Goal: Task Accomplishment & Management: Use online tool/utility

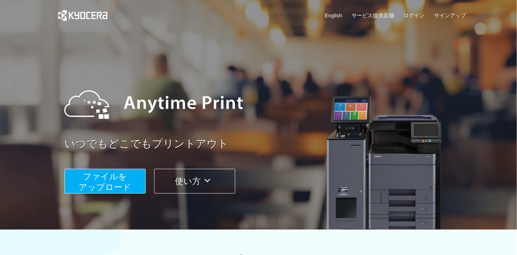
scroll to position [71, 0]
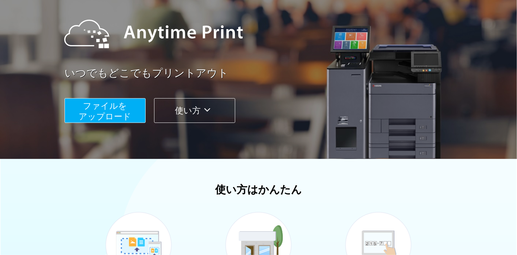
click at [127, 111] on span "ファイルを ​​アップロード" at bounding box center [105, 111] width 53 height 20
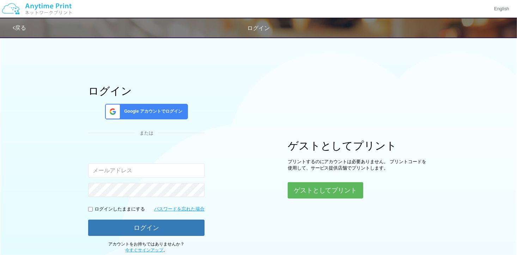
type input "[EMAIL_ADDRESS][DOMAIN_NAME]"
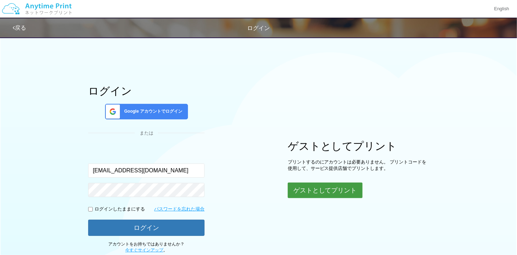
click at [320, 188] on button "ゲストとしてプリント" at bounding box center [325, 190] width 75 height 16
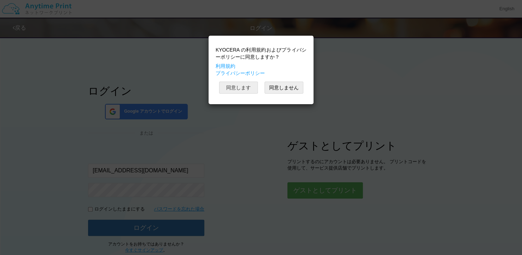
click at [243, 85] on button "同意します" at bounding box center [238, 87] width 39 height 12
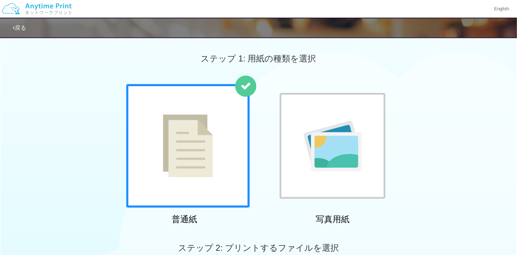
click at [309, 104] on div at bounding box center [333, 146] width 106 height 106
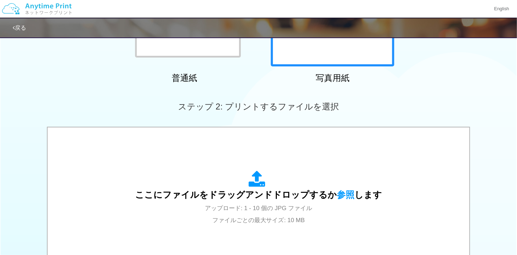
scroll to position [212, 0]
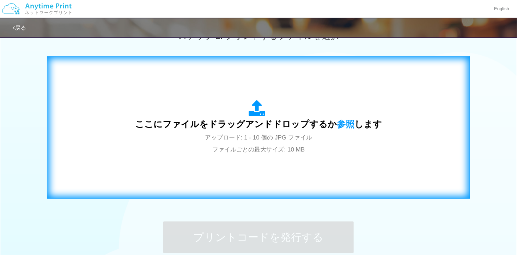
click at [307, 105] on div "ここにファイルをドラッグアンドドロップするか 参照 します アップロード: 1 - 10 個の JPG ファイル ファイルごとの最大サイズ: 10 MB" at bounding box center [258, 127] width 247 height 55
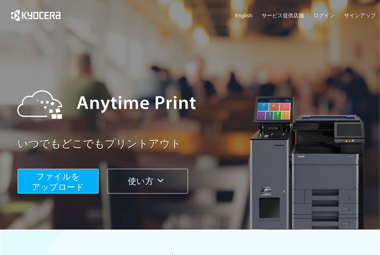
click at [75, 185] on span "ファイルを ​​アップロード" at bounding box center [58, 181] width 53 height 20
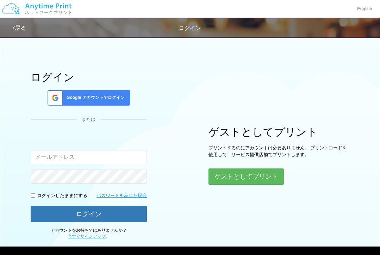
type input "[EMAIL_ADDRESS][DOMAIN_NAME]"
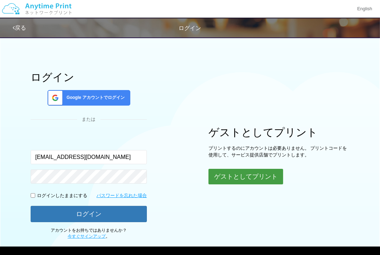
click at [226, 176] on button "ゲストとしてプリント" at bounding box center [246, 177] width 75 height 16
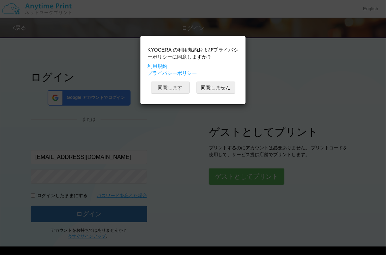
click at [172, 89] on button "同意します" at bounding box center [170, 87] width 39 height 12
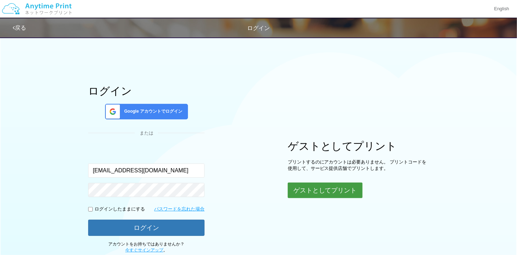
click at [316, 184] on button "ゲストとしてプリント" at bounding box center [325, 190] width 75 height 16
click at [315, 188] on button "ゲストとしてプリント" at bounding box center [325, 190] width 75 height 16
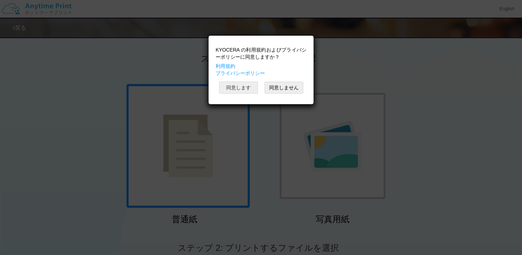
click at [244, 86] on button "同意します" at bounding box center [238, 87] width 39 height 12
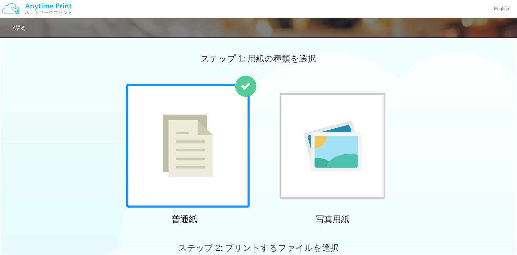
click at [337, 118] on div at bounding box center [333, 146] width 106 height 106
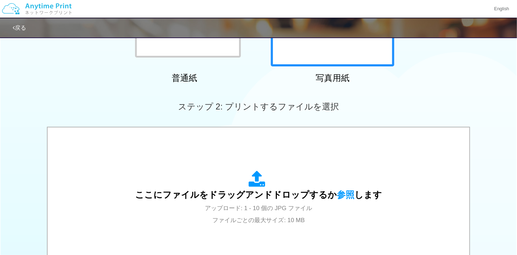
scroll to position [212, 0]
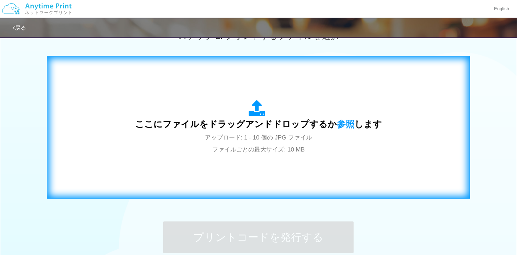
click at [311, 120] on span "ここにファイルをドラッグアンドドロップするか 参照 します" at bounding box center [258, 124] width 247 height 10
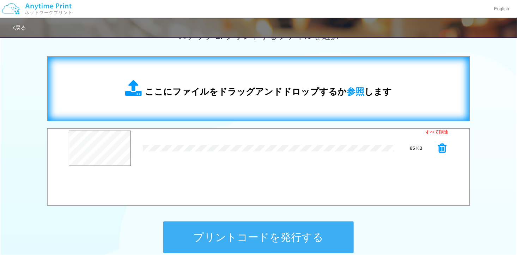
click at [230, 92] on span "ここにファイルをドラッグアンドドロップするか 参照 します" at bounding box center [268, 91] width 247 height 10
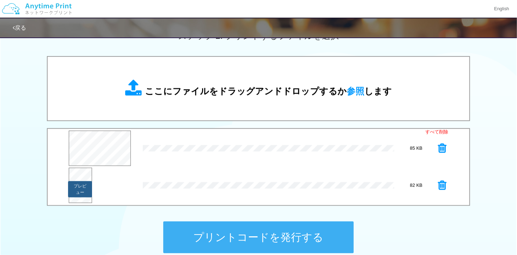
click at [77, 184] on button "プレビュー" at bounding box center [80, 189] width 24 height 16
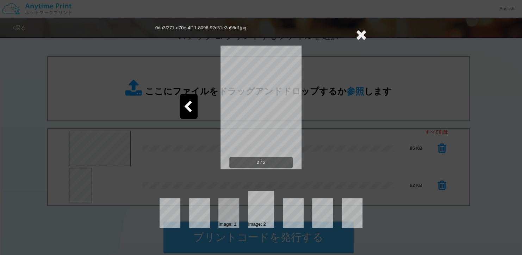
click at [360, 34] on icon at bounding box center [361, 34] width 11 height 14
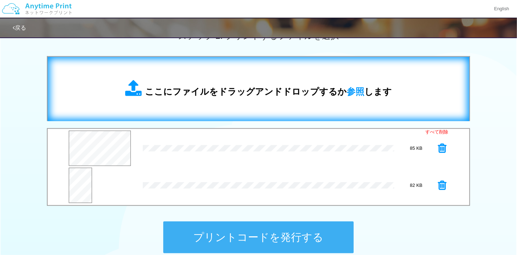
click at [282, 83] on div "ここにファイルをドラッグアンドドロップするか 参照 します" at bounding box center [258, 89] width 267 height 18
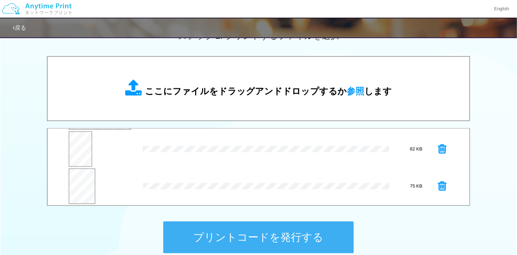
scroll to position [37, 0]
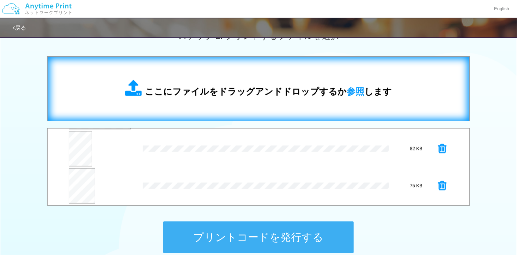
click at [214, 74] on div "ここにファイルをドラッグアンドドロップするか 参照 します" at bounding box center [259, 89] width 408 height 50
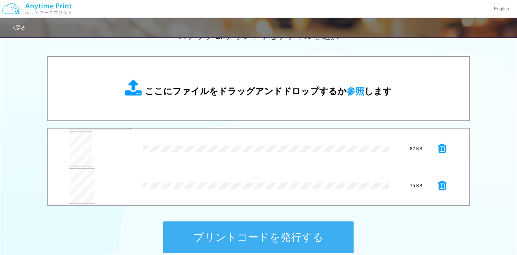
scroll to position [73, 0]
click at [75, 185] on button "プレビュー" at bounding box center [80, 190] width 24 height 16
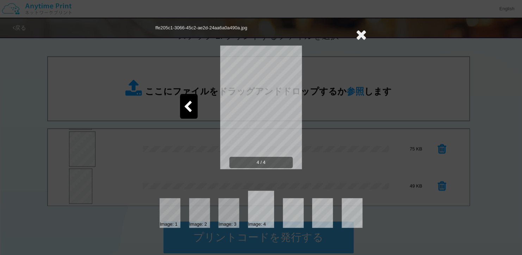
click at [360, 30] on icon at bounding box center [361, 34] width 11 height 14
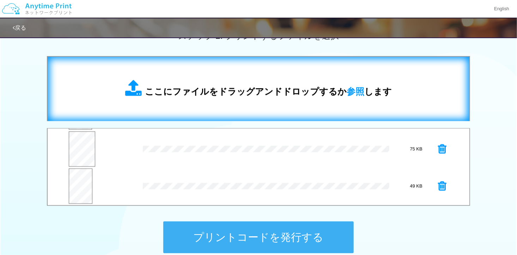
click at [240, 99] on div "ここにファイルをドラッグアンドドロップするか 参照 します" at bounding box center [259, 89] width 408 height 50
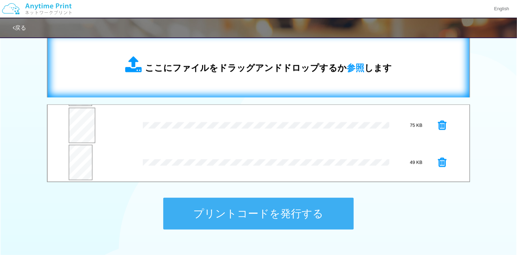
scroll to position [247, 0]
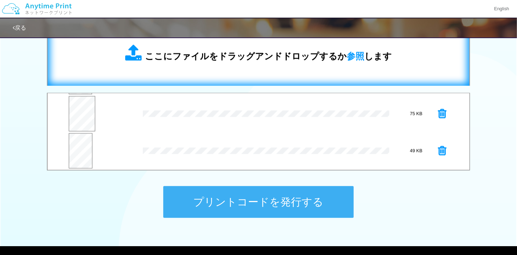
click at [205, 67] on div "ここにファイルをドラッグアンドドロップするか 参照 します" at bounding box center [259, 54] width 408 height 50
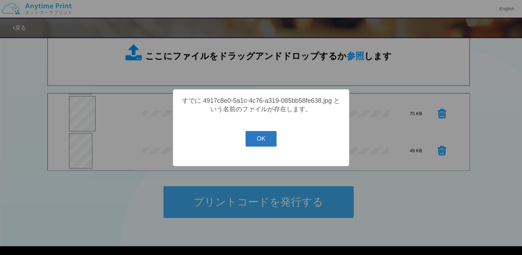
click at [258, 146] on button "OK" at bounding box center [261, 139] width 31 height 16
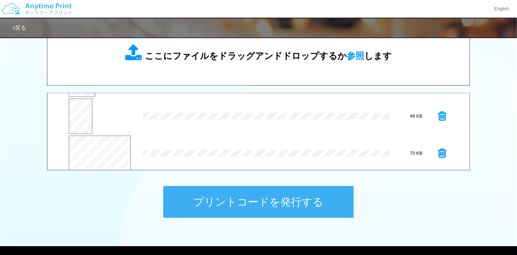
scroll to position [110, 0]
click at [101, 154] on button "プレビュー" at bounding box center [101, 151] width 28 height 10
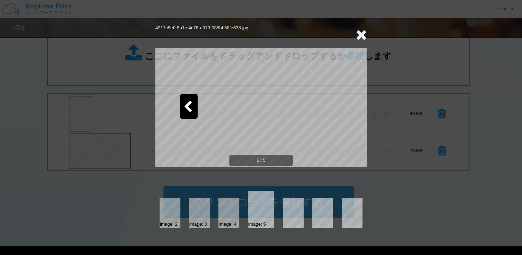
click at [188, 99] on div at bounding box center [189, 106] width 18 height 25
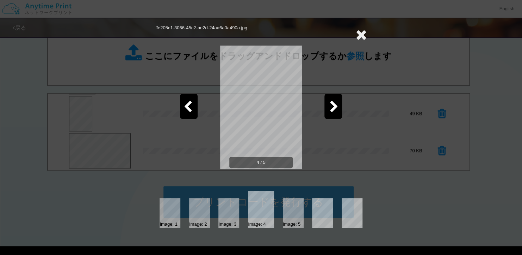
click at [188, 99] on div at bounding box center [189, 106] width 18 height 25
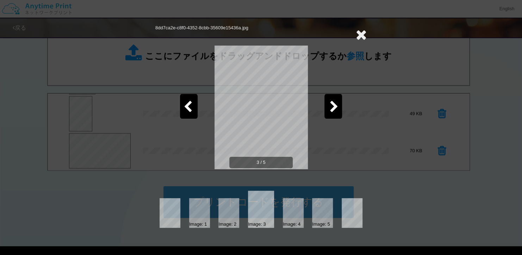
click at [365, 33] on icon at bounding box center [361, 34] width 11 height 14
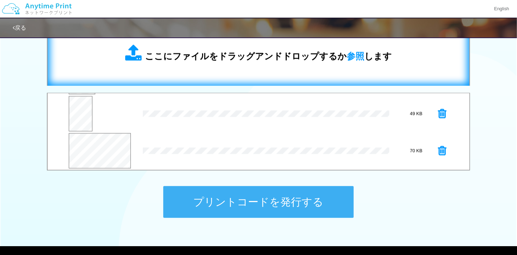
click at [239, 74] on div "ここにファイルをドラッグアンドドロップするか 参照 します" at bounding box center [259, 54] width 408 height 50
click at [200, 61] on span "ここにファイルをドラッグアンドドロップするか 参照 します" at bounding box center [268, 56] width 247 height 10
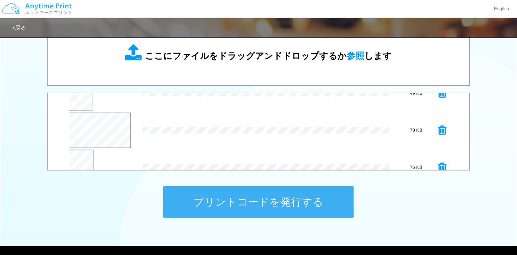
scroll to position [147, 0]
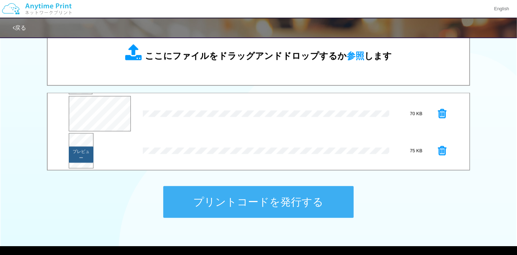
click at [83, 147] on button "プレビュー" at bounding box center [81, 154] width 25 height 16
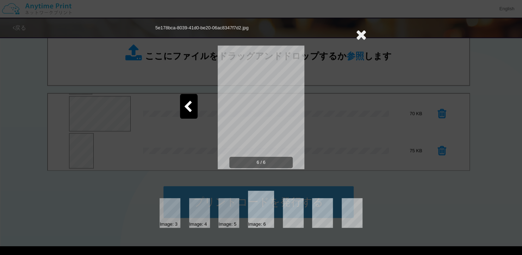
click at [193, 99] on div at bounding box center [189, 106] width 18 height 25
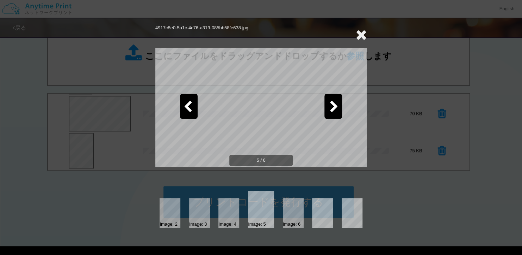
click at [193, 99] on div at bounding box center [189, 106] width 18 height 25
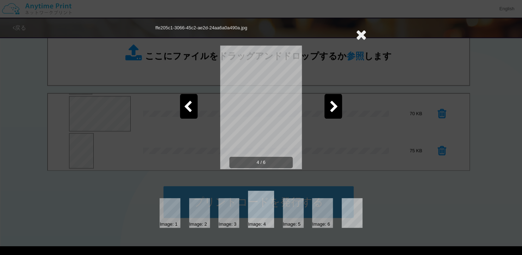
click at [193, 99] on div at bounding box center [189, 106] width 18 height 25
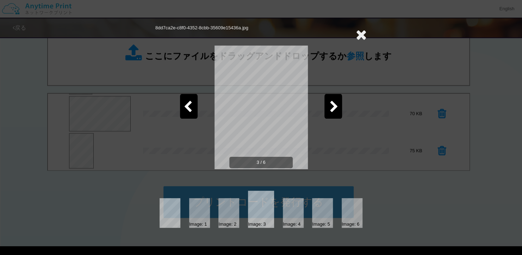
click at [193, 99] on div at bounding box center [189, 106] width 18 height 25
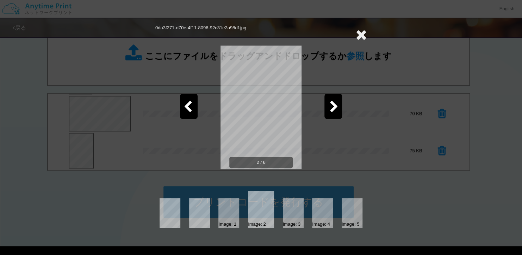
click at [193, 99] on div at bounding box center [189, 106] width 18 height 25
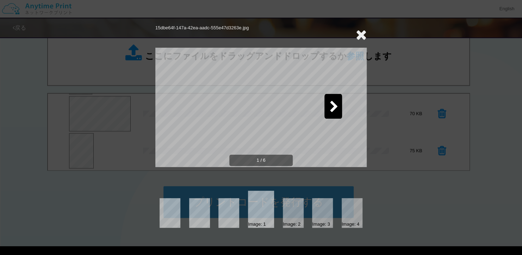
click at [337, 99] on div at bounding box center [334, 106] width 18 height 25
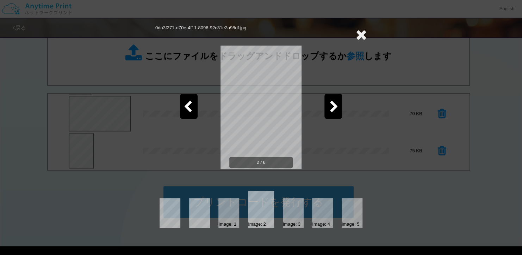
click at [360, 34] on icon at bounding box center [361, 34] width 11 height 14
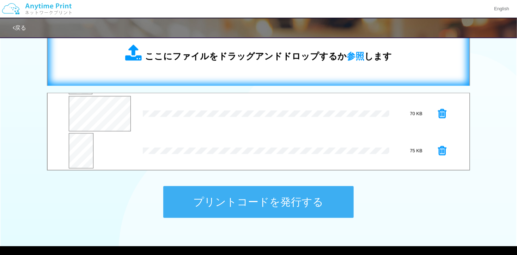
click at [241, 58] on span "ここにファイルをドラッグアンドドロップするか 参照 します" at bounding box center [268, 56] width 247 height 10
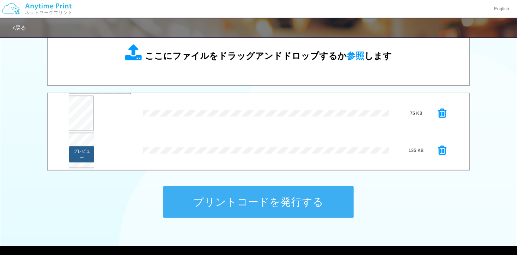
click at [87, 150] on button "プレビュー" at bounding box center [81, 154] width 25 height 16
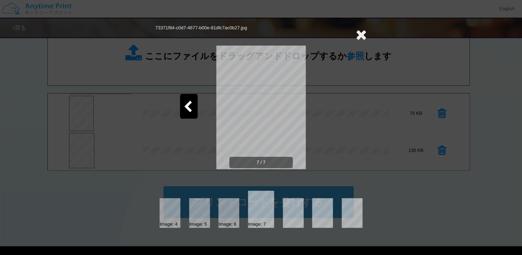
click at [189, 103] on icon at bounding box center [188, 107] width 9 height 12
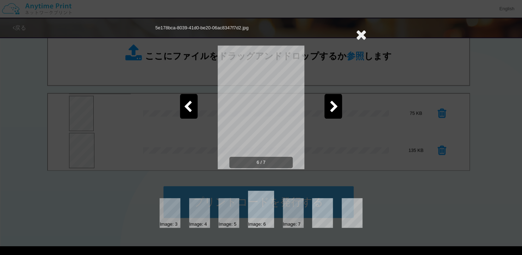
click at [189, 103] on icon at bounding box center [188, 107] width 9 height 12
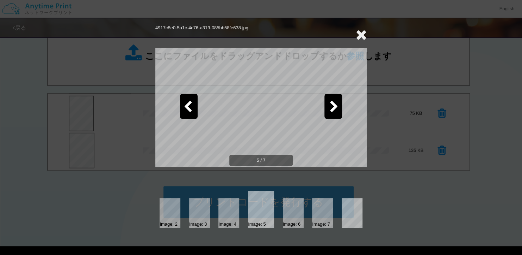
click at [189, 103] on icon at bounding box center [188, 107] width 9 height 12
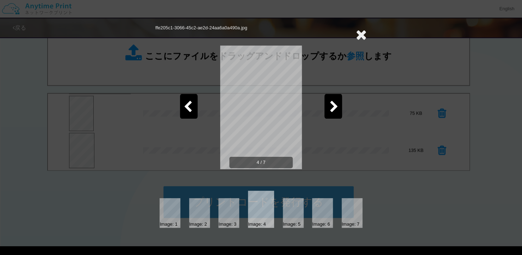
click at [189, 103] on icon at bounding box center [188, 107] width 9 height 12
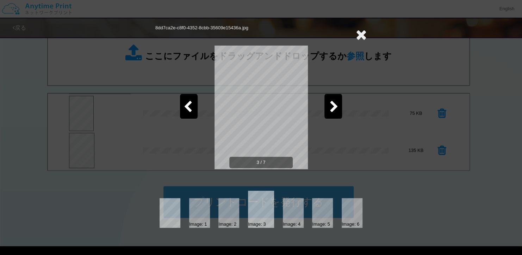
click at [189, 103] on icon at bounding box center [188, 107] width 9 height 12
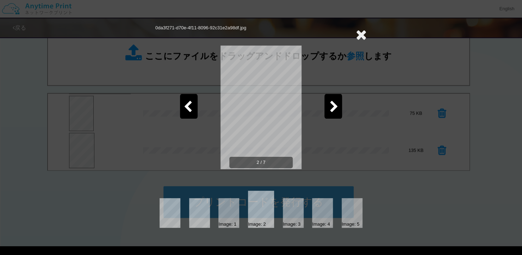
click at [187, 105] on icon at bounding box center [188, 107] width 9 height 12
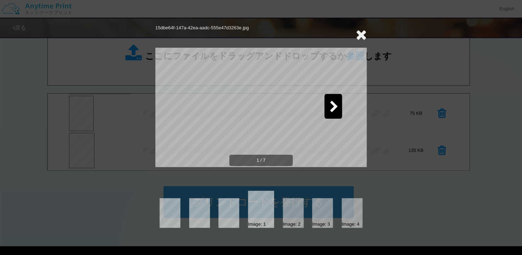
click at [363, 31] on icon at bounding box center [361, 34] width 11 height 14
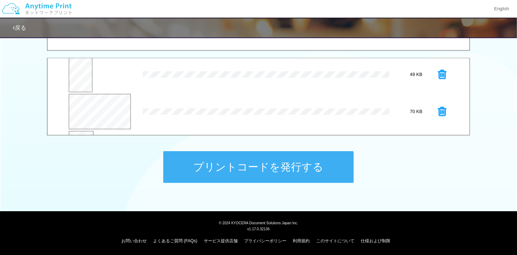
scroll to position [114, 0]
click at [102, 113] on button "プレビュー" at bounding box center [101, 113] width 28 height 10
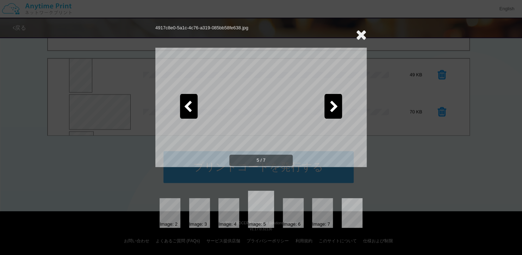
click at [362, 35] on icon at bounding box center [361, 34] width 11 height 14
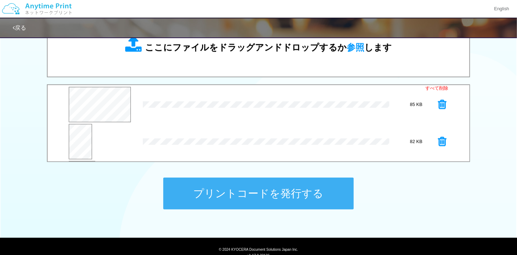
scroll to position [211, 0]
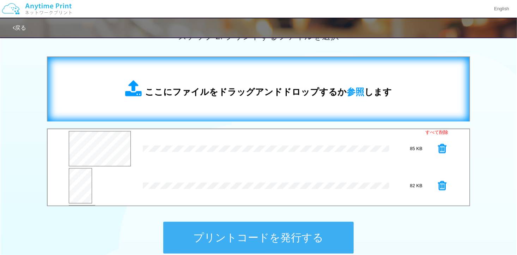
click at [201, 84] on div "ここにファイルをドラッグアンドドロップするか 参照 します" at bounding box center [258, 89] width 267 height 18
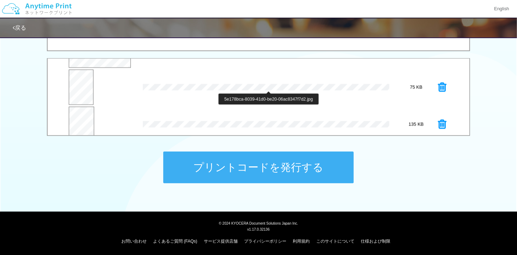
scroll to position [221, 0]
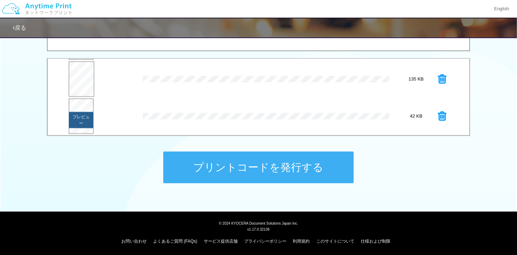
click at [78, 112] on button "プレビュー" at bounding box center [81, 120] width 25 height 16
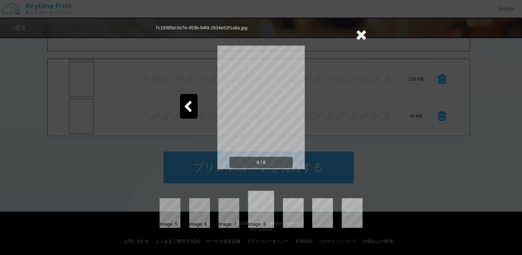
click at [362, 36] on icon at bounding box center [361, 34] width 11 height 14
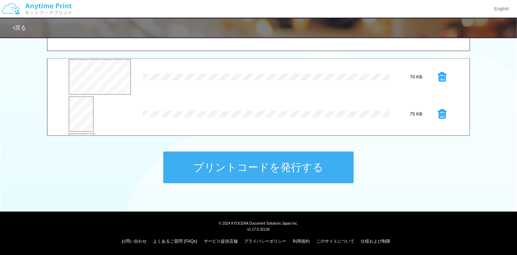
scroll to position [151, 0]
click at [380, 72] on icon at bounding box center [442, 75] width 8 height 11
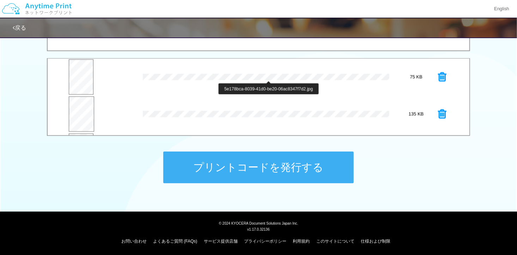
scroll to position [79, 0]
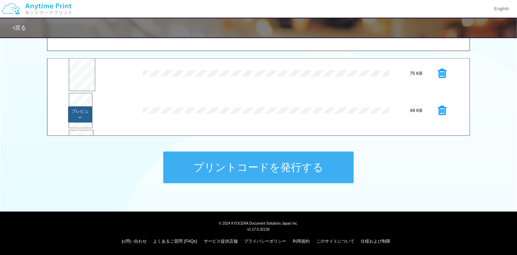
click at [75, 109] on button "プレビュー" at bounding box center [80, 114] width 24 height 16
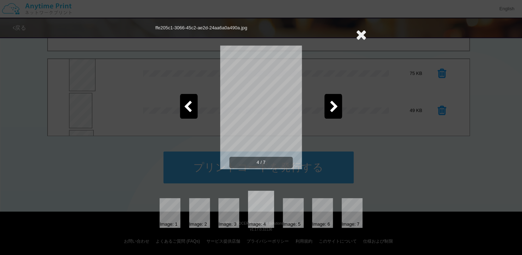
click at [360, 32] on icon at bounding box center [361, 34] width 11 height 14
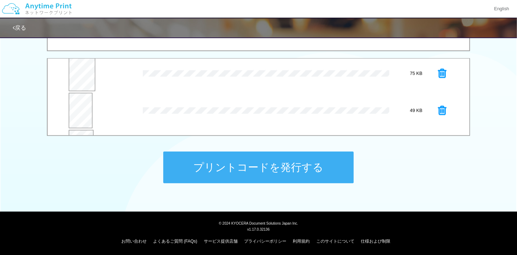
click at [380, 108] on icon at bounding box center [442, 110] width 8 height 11
click at [83, 104] on button "プレビュー" at bounding box center [80, 111] width 24 height 16
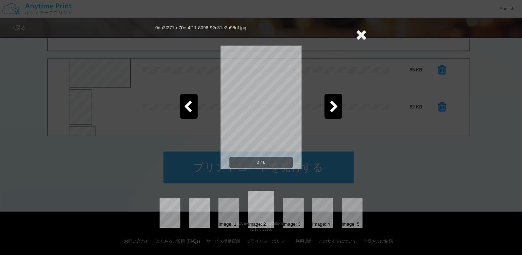
click at [362, 36] on icon at bounding box center [361, 34] width 11 height 14
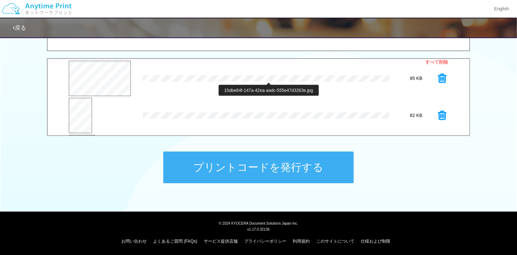
scroll to position [246, 0]
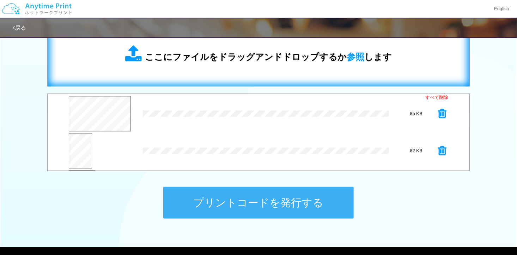
click at [262, 67] on div "ここにファイルをドラッグアンドドロップするか 参照 します" at bounding box center [259, 54] width 408 height 50
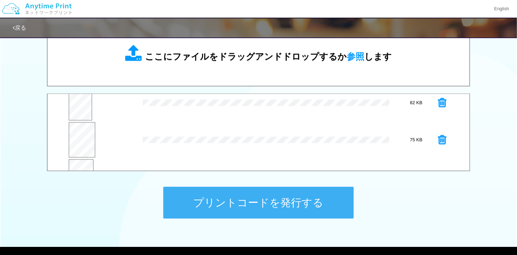
scroll to position [8, 0]
click at [380, 145] on icon at bounding box center [442, 142] width 8 height 11
click at [102, 106] on button "プレビュー" at bounding box center [101, 106] width 28 height 10
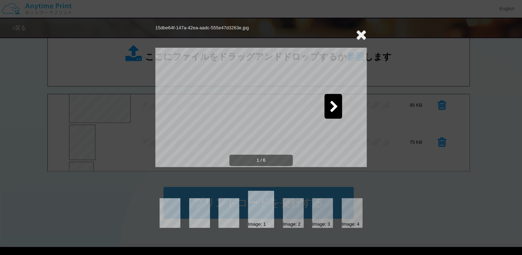
click at [337, 111] on icon at bounding box center [334, 107] width 9 height 12
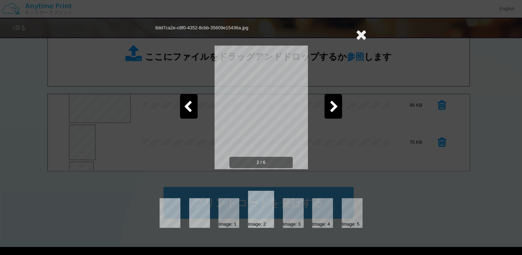
click at [337, 111] on icon at bounding box center [334, 107] width 9 height 12
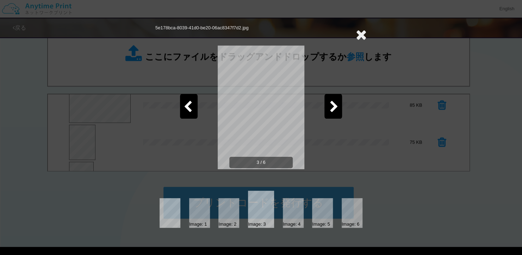
click at [337, 111] on icon at bounding box center [334, 107] width 9 height 12
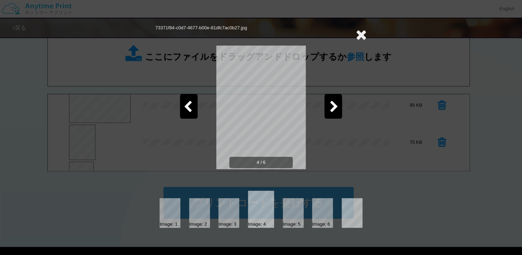
click at [337, 111] on icon at bounding box center [334, 107] width 9 height 12
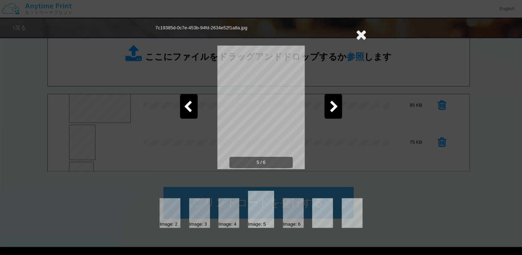
click at [337, 111] on icon at bounding box center [334, 107] width 9 height 12
click at [358, 36] on icon at bounding box center [361, 34] width 11 height 14
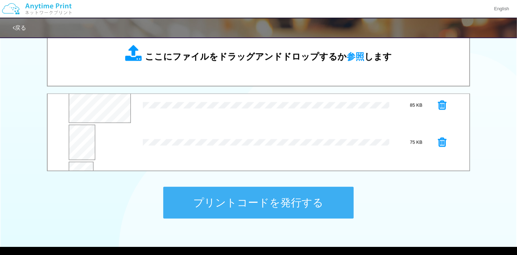
click at [271, 194] on button "プリントコードを発行する" at bounding box center [258, 203] width 190 height 32
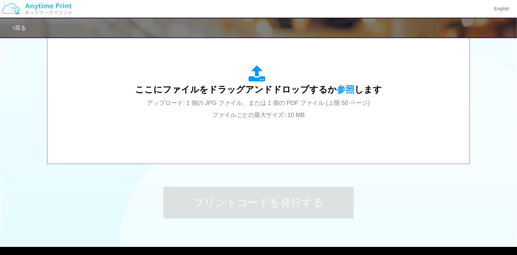
scroll to position [0, 0]
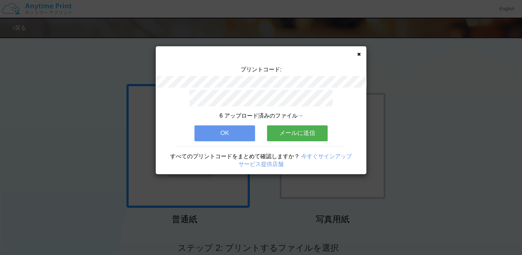
click at [231, 127] on button "OK" at bounding box center [225, 133] width 61 height 16
